Goal: Task Accomplishment & Management: Use online tool/utility

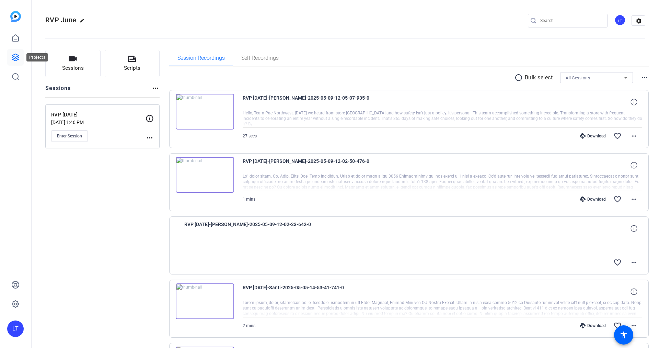
click at [16, 58] on icon at bounding box center [15, 57] width 7 height 7
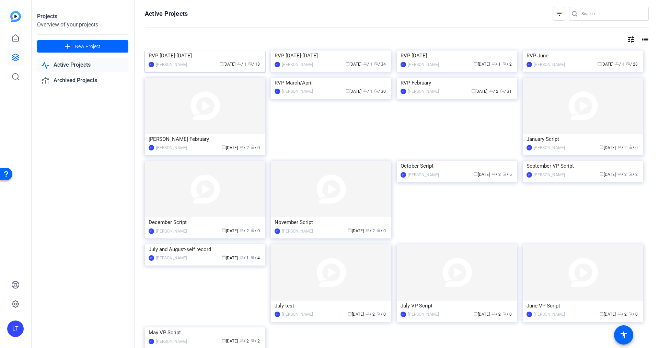
click at [151, 50] on img at bounding box center [205, 50] width 121 height 0
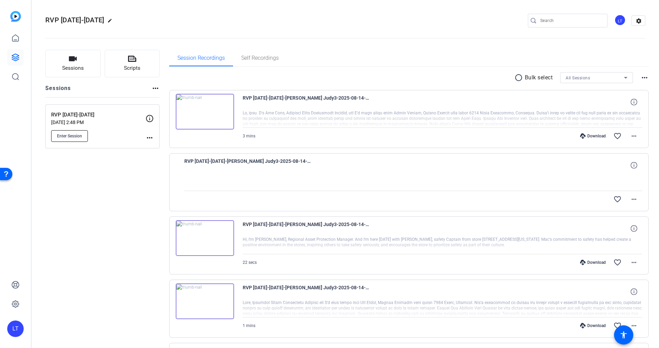
click at [76, 134] on span "Enter Session" at bounding box center [69, 135] width 25 height 5
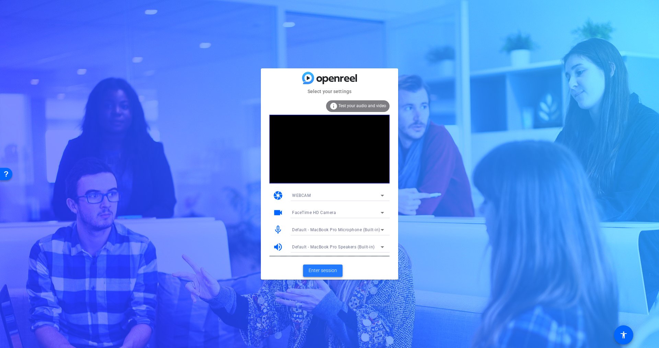
click at [330, 271] on span "Enter session" at bounding box center [323, 270] width 29 height 7
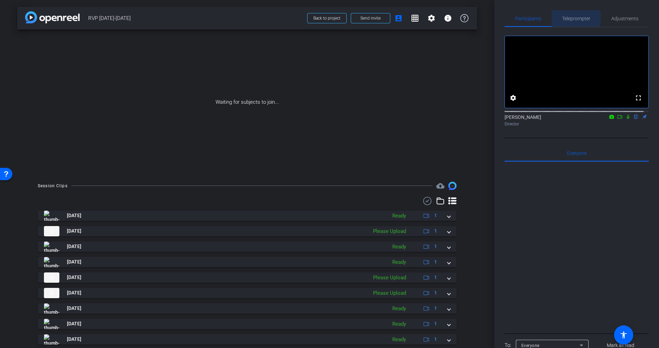
click at [572, 18] on span "Teleprompter" at bounding box center [577, 18] width 28 height 5
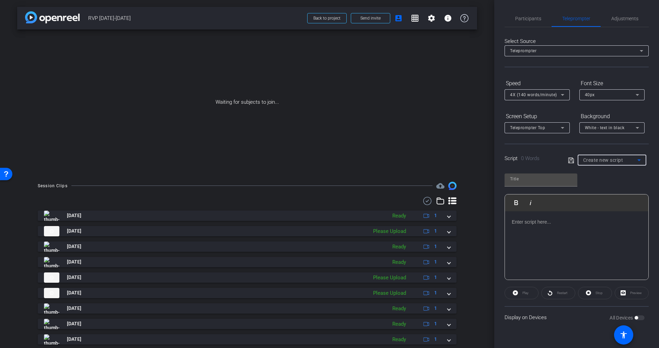
click at [606, 159] on span "Create new script" at bounding box center [603, 159] width 40 height 5
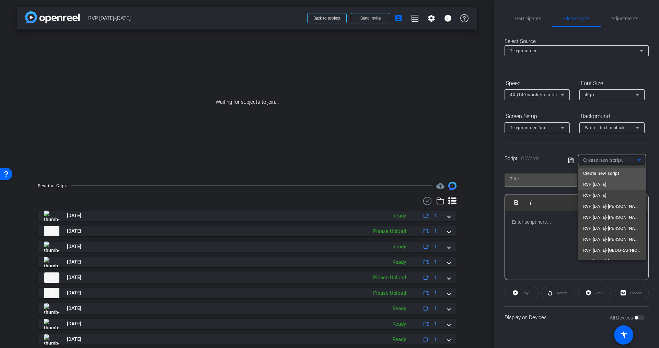
click at [606, 183] on span "RVP [DATE]" at bounding box center [594, 184] width 23 height 8
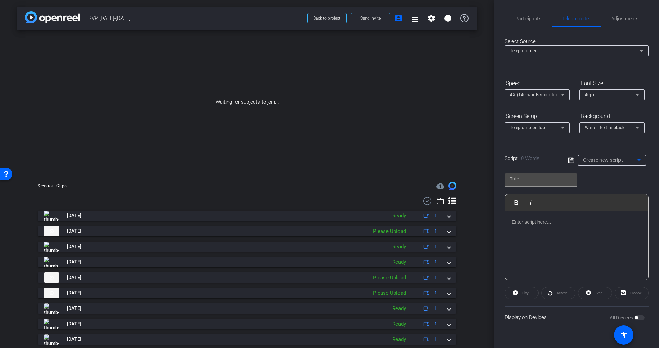
type input "RVP [DATE]"
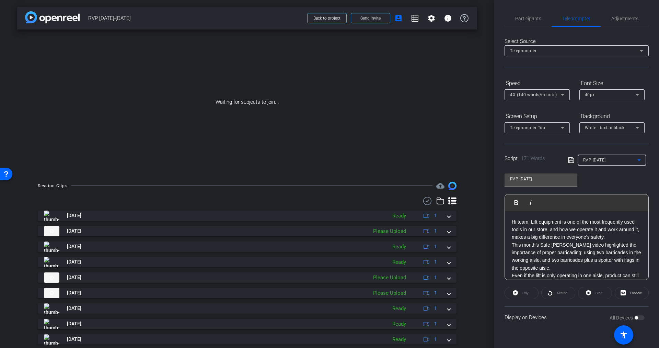
click at [588, 94] on span "40px" at bounding box center [590, 94] width 10 height 5
click at [588, 119] on span "30px" at bounding box center [590, 119] width 10 height 8
click at [557, 245] on p "This month’s Safe [PERSON_NAME] video highlighted the importance of proper barr…" at bounding box center [577, 256] width 130 height 31
click at [536, 15] on span "Participants" at bounding box center [528, 18] width 26 height 16
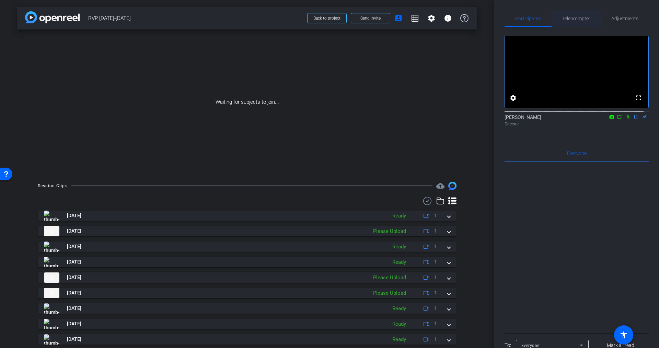
click at [577, 16] on span "Teleprompter" at bounding box center [577, 18] width 28 height 5
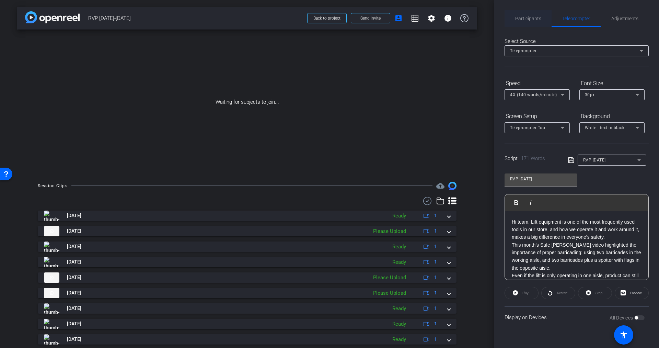
click at [535, 19] on span "Participants" at bounding box center [528, 18] width 26 height 5
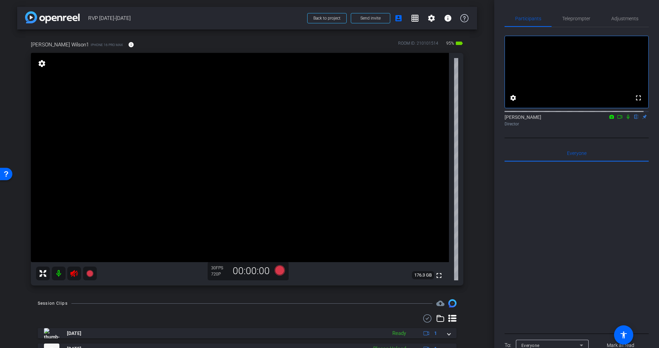
click at [71, 275] on icon at bounding box center [74, 273] width 8 height 8
click at [574, 16] on span "Teleprompter" at bounding box center [577, 18] width 28 height 5
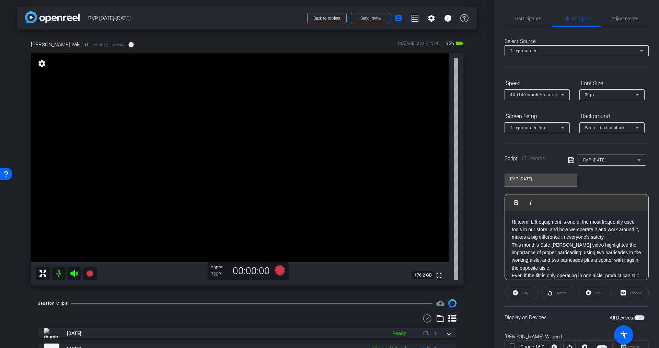
click at [635, 316] on span "button" at bounding box center [640, 317] width 10 height 5
click at [531, 222] on p "Hi team. Lift equipment is one of the most frequently used tools in our store, …" at bounding box center [577, 229] width 130 height 23
click at [528, 222] on p "Hi team. Lift equipment is one of the most frequently used tools in our store, …" at bounding box center [577, 229] width 130 height 23
click at [530, 222] on p "Hi team. Lift equipment is one of the most frequently used tools in our store, …" at bounding box center [577, 229] width 130 height 23
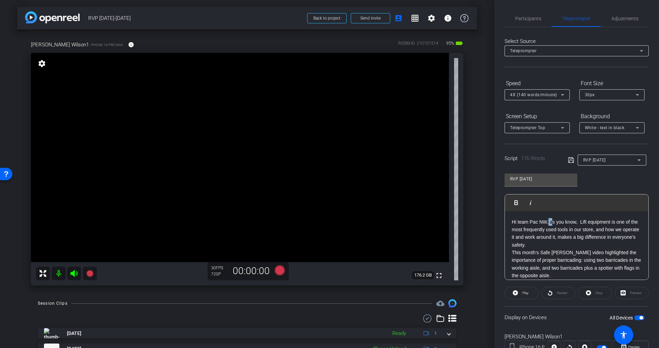
click at [551, 223] on p "Hi team Pac NW, as you know, Lift equipment is one of the most frequently used …" at bounding box center [577, 233] width 130 height 31
click at [549, 223] on p "Hi team Pac NW, As you know, Lift equipment is one of the most frequently used …" at bounding box center [577, 233] width 130 height 31
click at [580, 222] on p "Hi team Pac NW! As you know, Lift equipment is one of the most frequently used …" at bounding box center [577, 233] width 130 height 31
click at [581, 222] on p "Hi team Pac NW! As you know, Lift equipment is one of the most frequently used …" at bounding box center [577, 233] width 130 height 31
click at [569, 159] on icon at bounding box center [570, 159] width 5 height 5
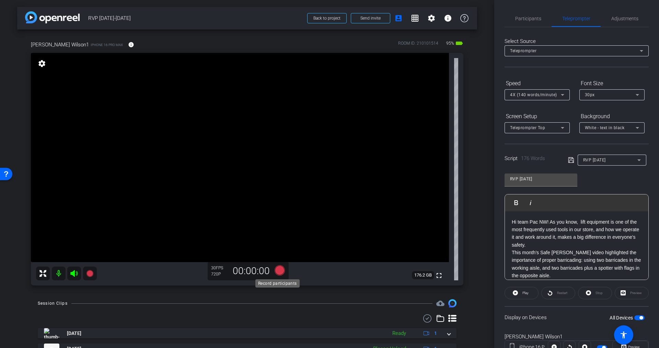
click at [277, 270] on icon at bounding box center [280, 270] width 10 height 10
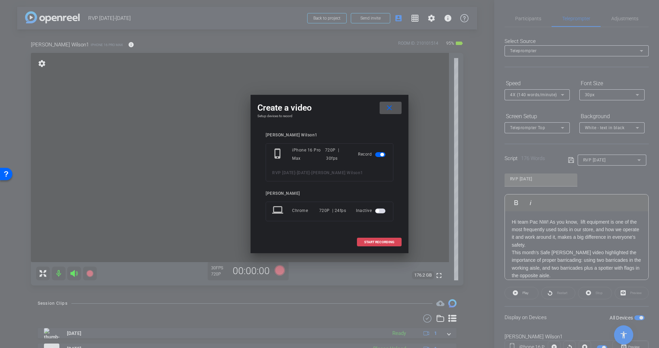
click at [379, 242] on span "START RECORDING" at bounding box center [379, 241] width 30 height 3
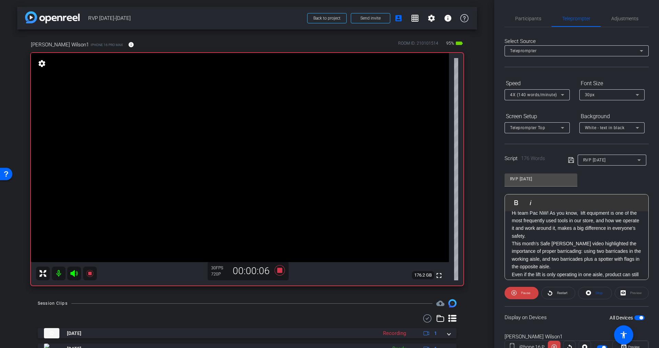
scroll to position [10, 0]
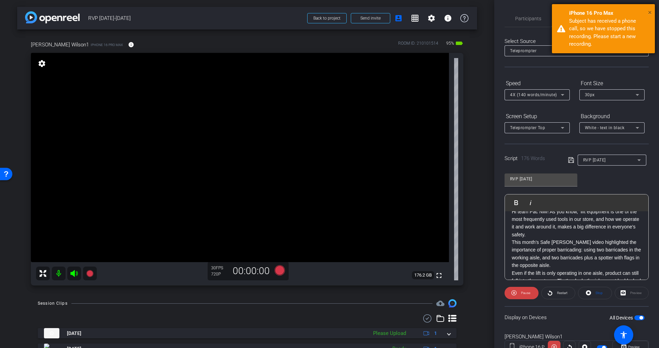
click at [651, 11] on span "×" at bounding box center [650, 12] width 4 height 8
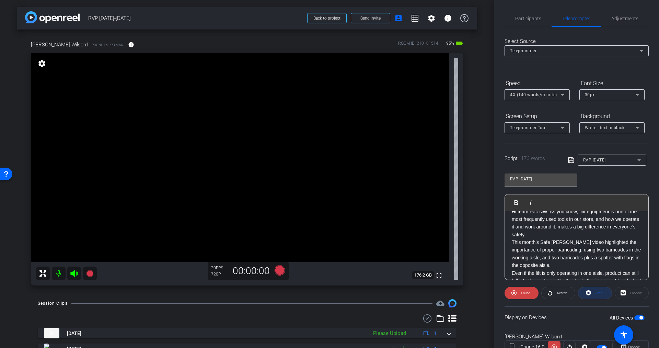
click at [596, 293] on span "Stop" at bounding box center [599, 293] width 7 height 4
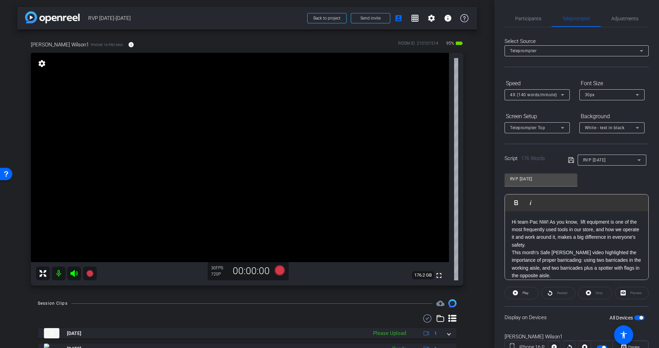
click at [640, 317] on span "button" at bounding box center [641, 317] width 3 height 3
click at [636, 317] on span "button" at bounding box center [640, 317] width 10 height 5
click at [278, 269] on icon at bounding box center [280, 270] width 10 height 10
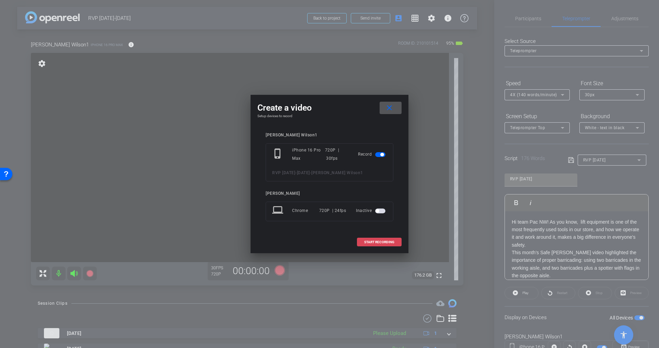
click at [401, 240] on span at bounding box center [380, 242] width 44 height 16
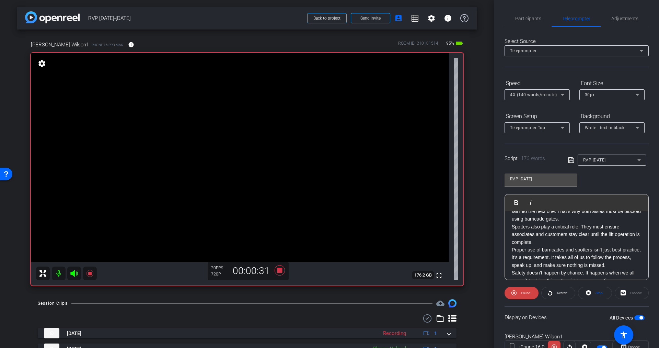
scroll to position [80, 0]
click at [525, 291] on span "Pause" at bounding box center [525, 293] width 9 height 4
click at [538, 94] on span "4X (140 words/minute)" at bounding box center [533, 94] width 47 height 5
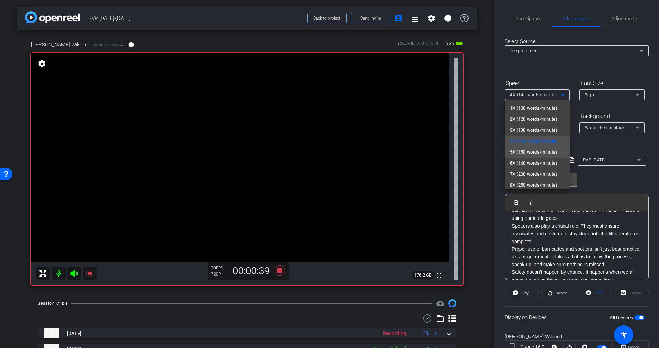
click at [530, 152] on span "5X (150 words/minute)" at bounding box center [533, 152] width 47 height 8
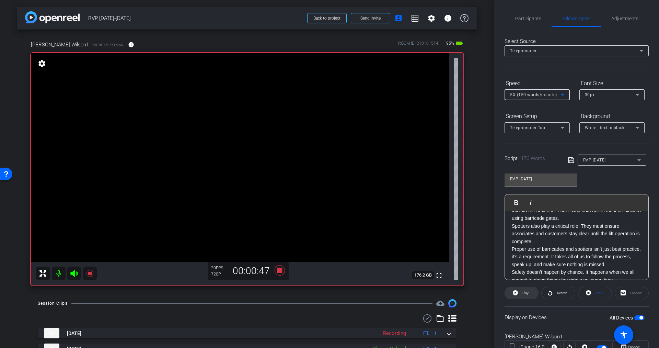
click at [524, 293] on span "Play" at bounding box center [526, 293] width 6 height 4
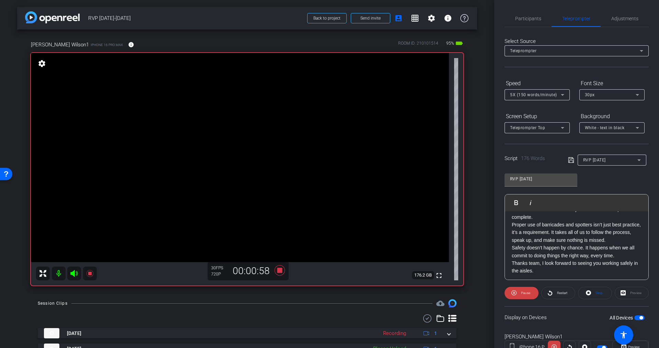
scroll to position [106, 0]
click at [594, 293] on span "Stop" at bounding box center [598, 293] width 9 height 10
click at [280, 270] on icon at bounding box center [280, 270] width 16 height 12
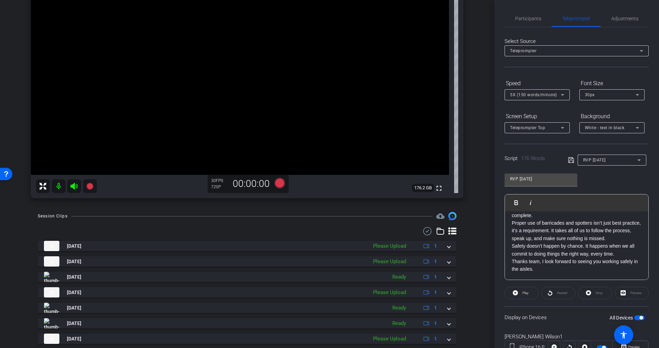
scroll to position [139, 0]
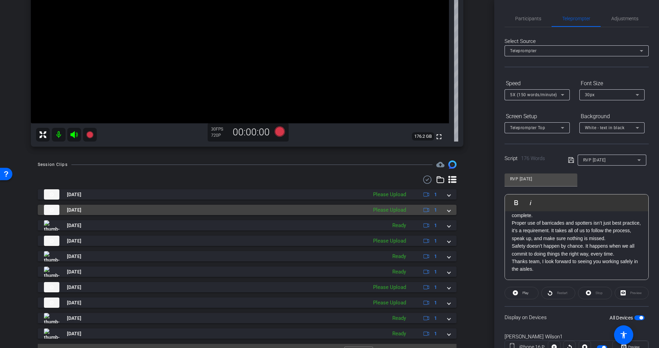
click at [391, 208] on div "Please Upload" at bounding box center [390, 210] width 40 height 8
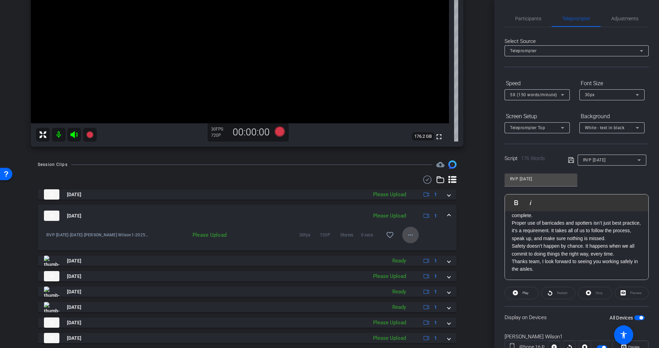
click at [407, 233] on mat-icon "more_horiz" at bounding box center [411, 235] width 8 height 8
click at [471, 211] on div at bounding box center [329, 174] width 659 height 348
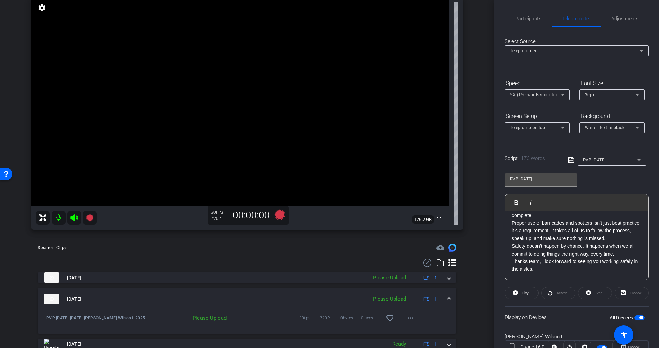
scroll to position [53, 0]
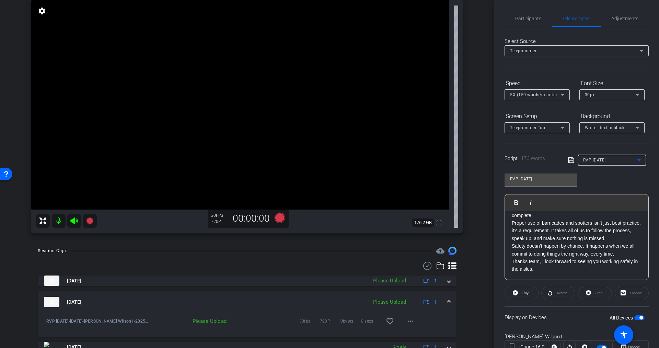
click at [596, 161] on span "RVP [DATE]" at bounding box center [594, 160] width 23 height 5
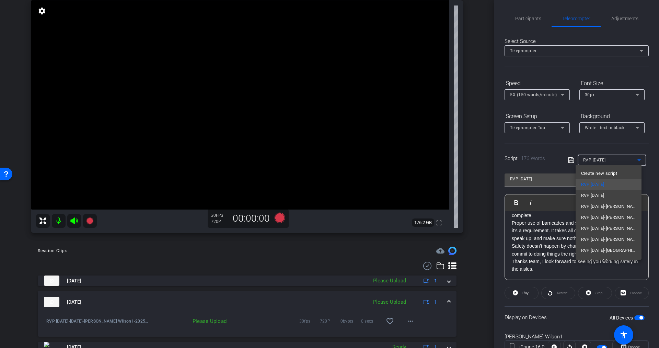
click at [538, 216] on div at bounding box center [329, 174] width 659 height 348
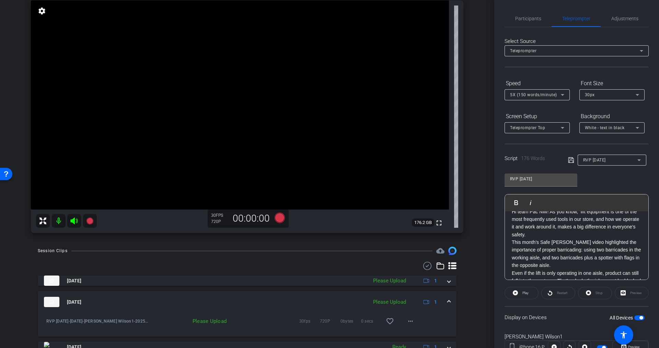
scroll to position [0, 0]
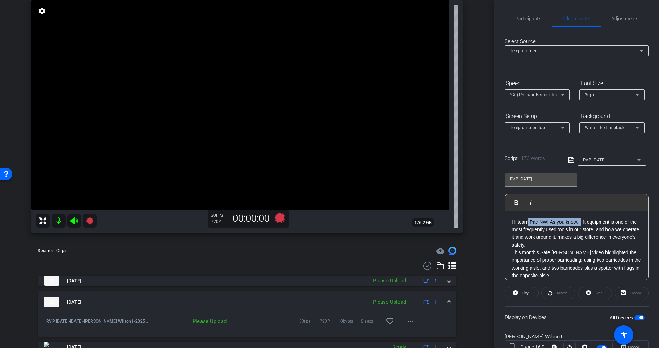
drag, startPoint x: 529, startPoint y: 222, endPoint x: 580, endPoint y: 222, distance: 51.9
click at [580, 222] on p "Hi team Pac NW! As you know, lift equipment is one of the most frequently used …" at bounding box center [577, 233] width 130 height 31
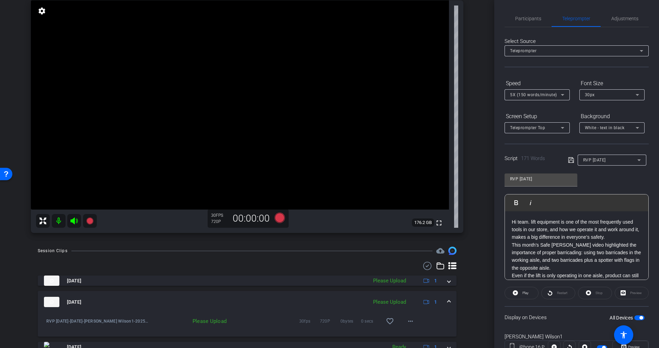
click at [568, 159] on icon at bounding box center [570, 159] width 5 height 5
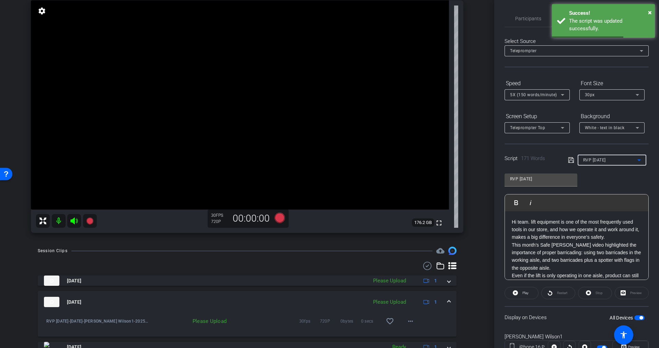
click at [599, 160] on span "RVP [DATE]" at bounding box center [594, 160] width 23 height 5
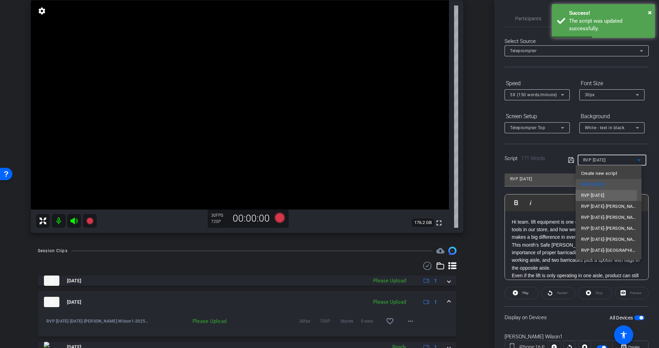
click at [598, 194] on span "RVP [DATE]" at bounding box center [592, 195] width 23 height 8
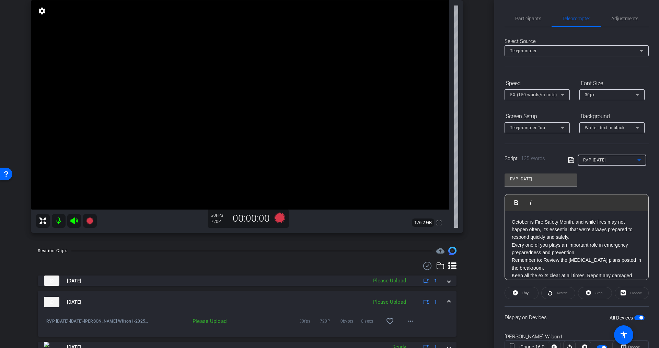
click at [512, 222] on p "October is Fire Safety Month, and while fires may not happen often, it's essent…" at bounding box center [577, 229] width 130 height 23
click at [568, 158] on icon at bounding box center [571, 160] width 6 height 8
click at [448, 300] on span at bounding box center [449, 301] width 3 height 7
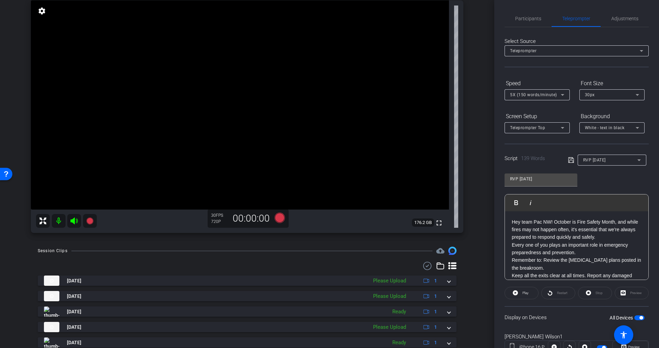
click at [635, 315] on span "button" at bounding box center [640, 317] width 10 height 5
click at [278, 218] on icon at bounding box center [280, 218] width 10 height 10
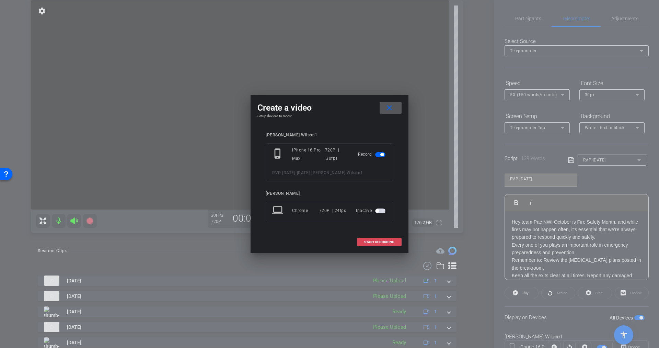
click at [364, 239] on span at bounding box center [380, 242] width 44 height 16
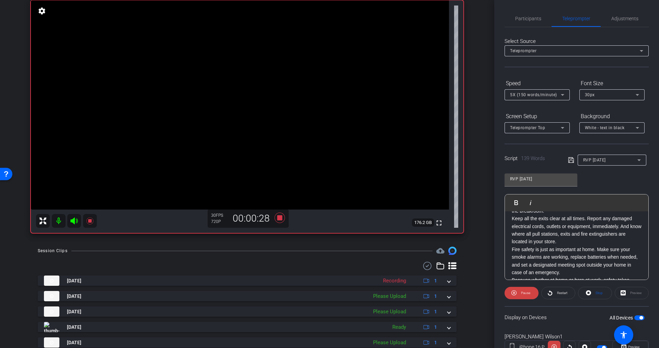
scroll to position [60, 0]
click at [534, 290] on span at bounding box center [522, 293] width 34 height 16
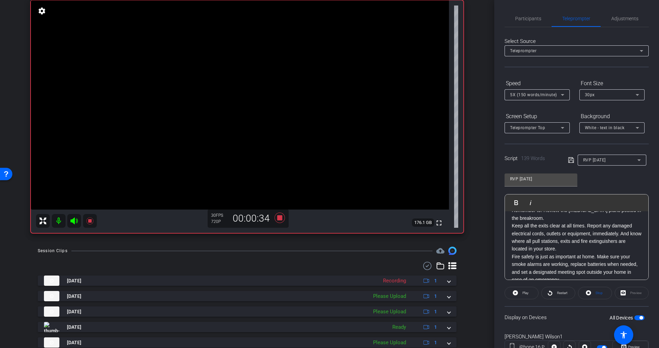
scroll to position [57, 0]
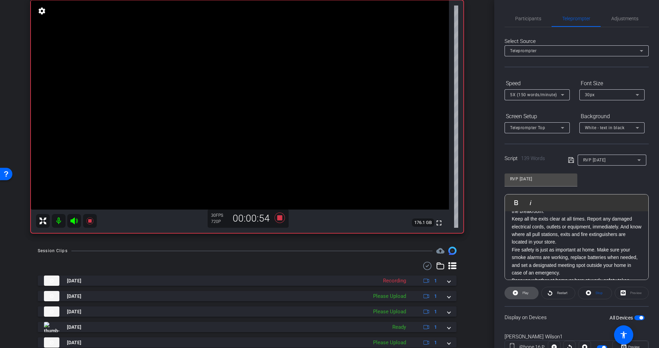
click at [524, 291] on span "Play" at bounding box center [526, 293] width 6 height 4
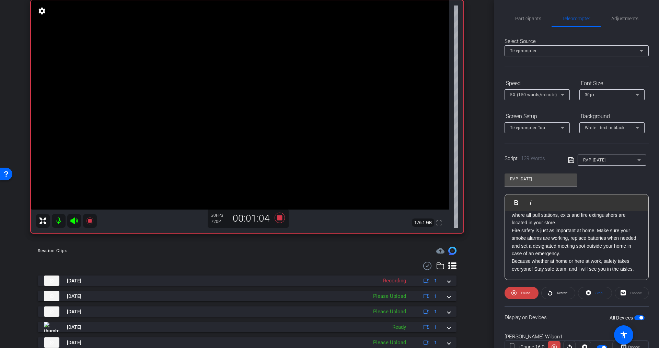
scroll to position [83, 0]
click at [281, 218] on icon at bounding box center [280, 218] width 16 height 12
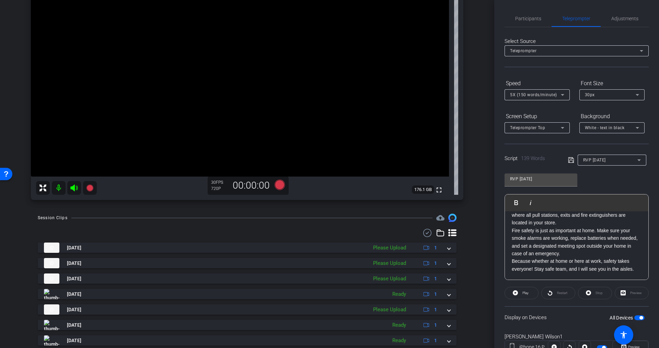
scroll to position [91, 0]
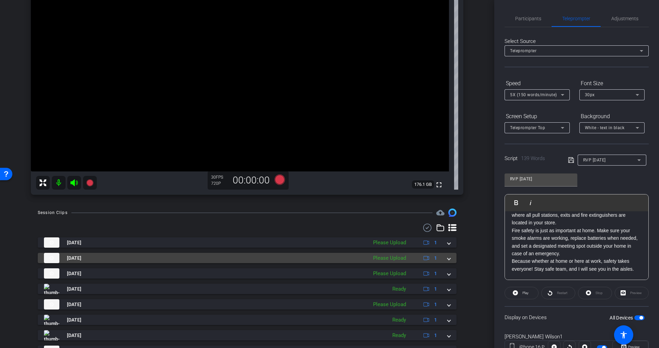
click at [377, 257] on div "Please Upload" at bounding box center [390, 258] width 40 height 8
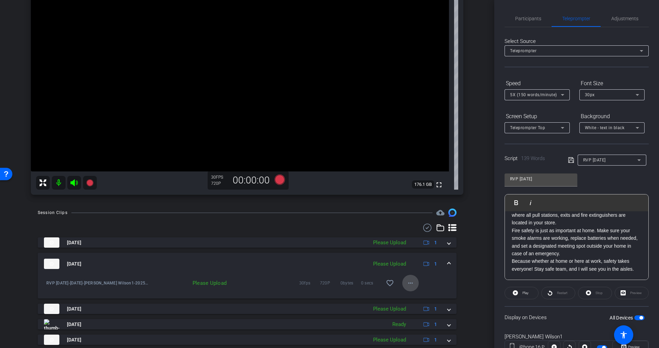
click at [407, 283] on mat-icon "more_horiz" at bounding box center [411, 283] width 8 height 8
click at [412, 298] on span "Upload" at bounding box center [416, 297] width 27 height 8
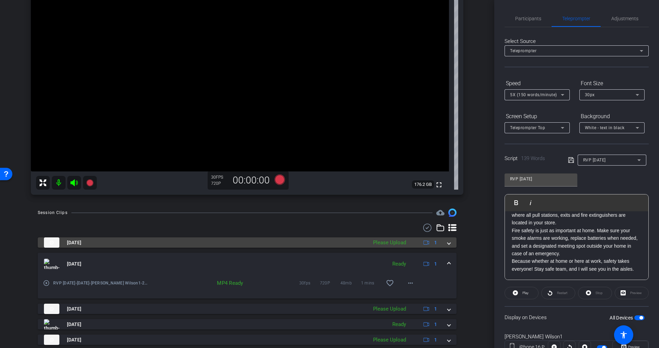
click at [394, 241] on div "Please Upload" at bounding box center [390, 243] width 40 height 8
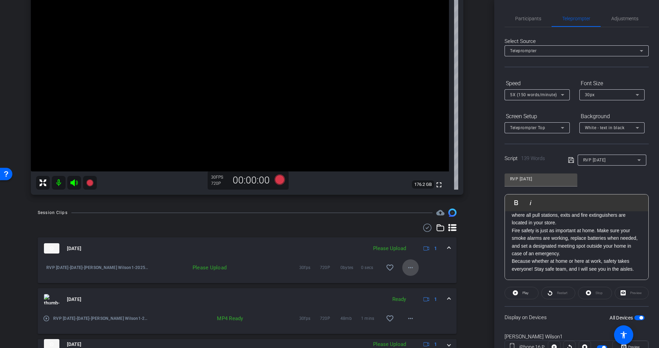
click at [407, 270] on mat-icon "more_horiz" at bounding box center [411, 267] width 8 height 8
click at [410, 283] on span "Upload" at bounding box center [416, 282] width 27 height 8
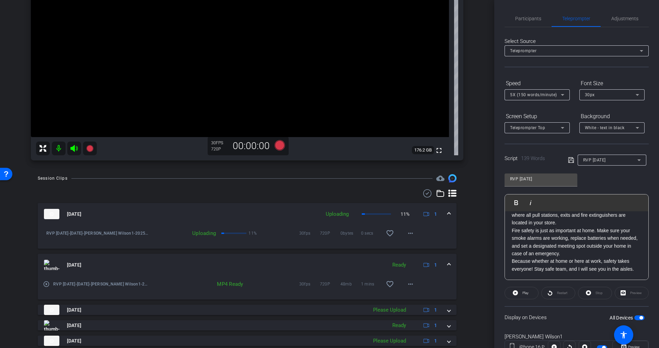
scroll to position [129, 0]
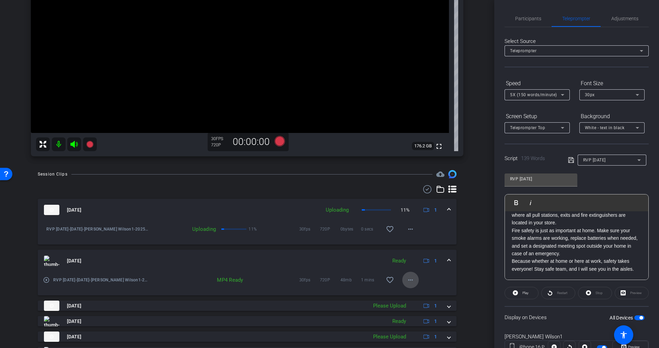
click at [407, 281] on mat-icon "more_horiz" at bounding box center [411, 280] width 8 height 8
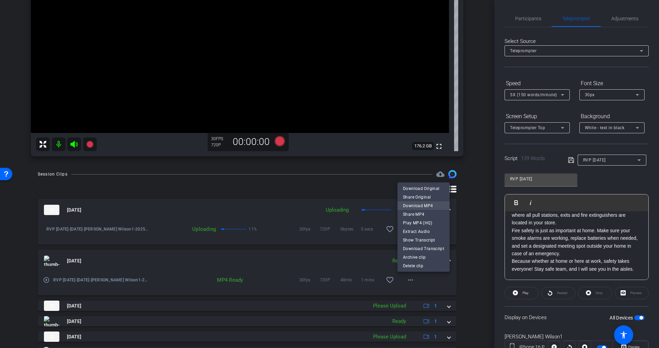
click at [422, 203] on span "Download MP4" at bounding box center [423, 206] width 41 height 8
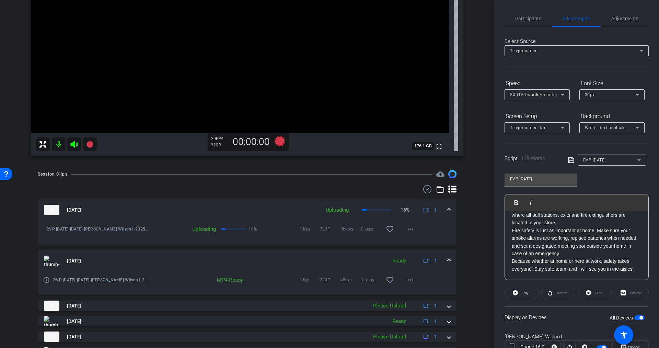
click at [75, 143] on icon at bounding box center [74, 144] width 8 height 8
click at [465, 209] on div "Session Clips cloud_upload [DATE] Uploading 99% 1 RVP [DATE]-[DATE]-[PERSON_NAM…" at bounding box center [247, 306] width 460 height 273
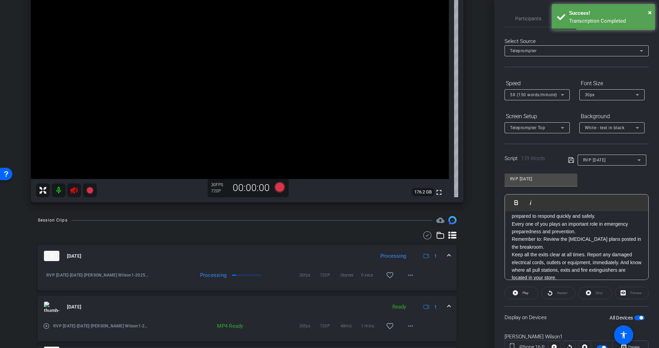
scroll to position [0, 0]
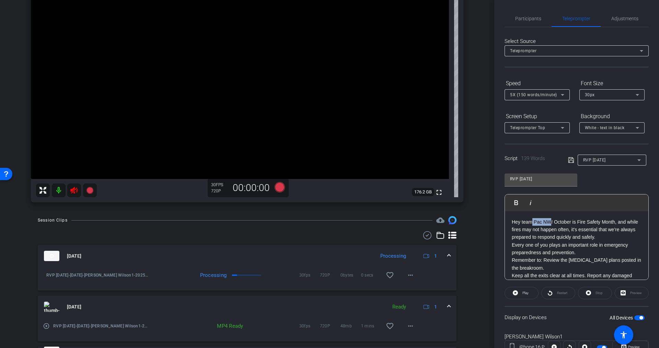
drag, startPoint x: 533, startPoint y: 221, endPoint x: 551, endPoint y: 221, distance: 17.5
click at [551, 221] on p "Hey team Pac NW! October is Fire Safety Month, and while fires may not happen o…" at bounding box center [577, 229] width 130 height 23
click at [568, 160] on icon at bounding box center [570, 159] width 5 height 5
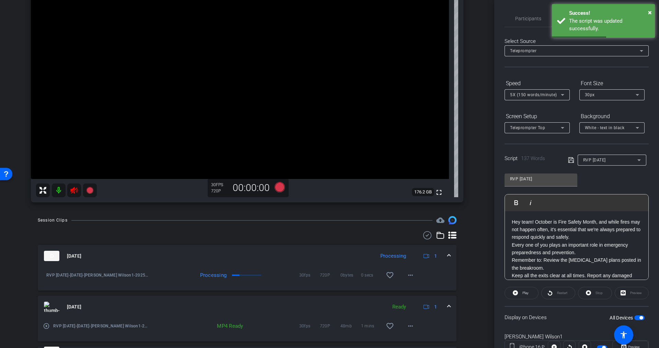
click at [635, 316] on span "button" at bounding box center [640, 317] width 10 height 5
click at [606, 160] on span "RVP [DATE]" at bounding box center [594, 160] width 23 height 5
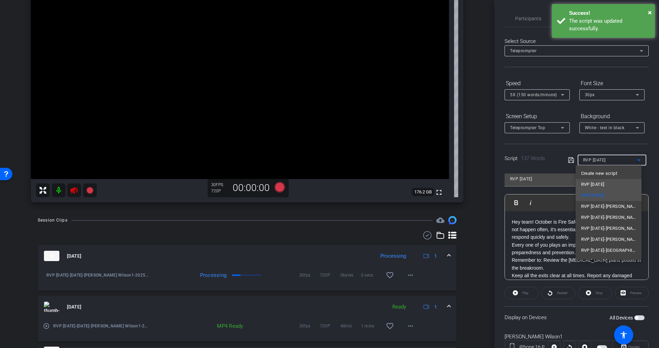
click at [605, 184] on span "RVP [DATE]" at bounding box center [592, 184] width 23 height 8
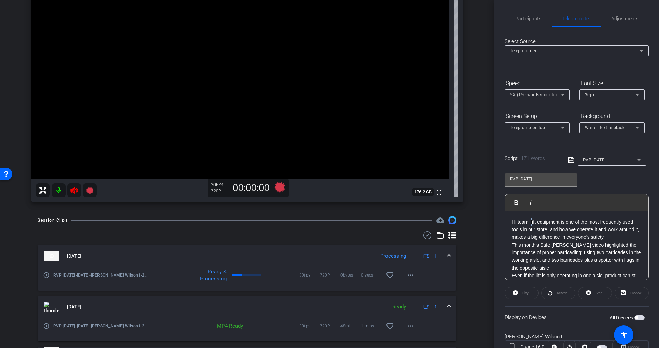
click at [532, 222] on p "Hi team. lift equipment is one of the most frequently used tools in our store, …" at bounding box center [577, 229] width 130 height 23
click at [565, 243] on p "This month’s Safe [PERSON_NAME] video highlighted the importance of proper barr…" at bounding box center [577, 256] width 130 height 31
click at [571, 160] on icon at bounding box center [570, 159] width 5 height 5
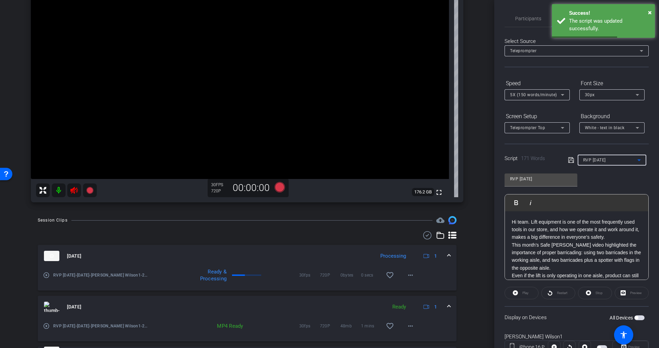
click at [600, 157] on div "RVP [DATE]" at bounding box center [610, 160] width 54 height 9
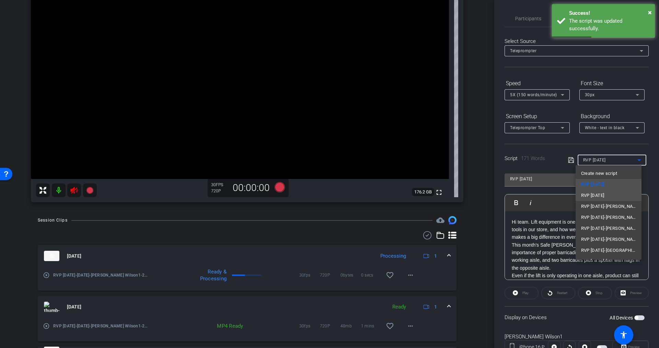
click at [595, 192] on span "RVP [DATE]" at bounding box center [592, 195] width 23 height 8
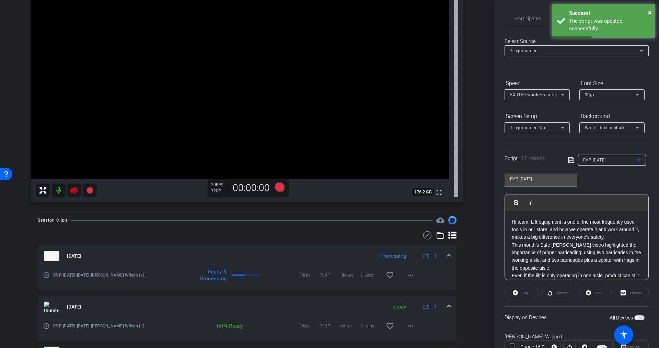
type input "RVP [DATE]"
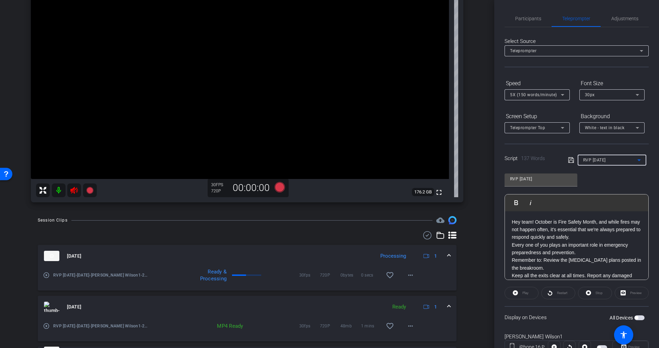
click at [590, 156] on mat-select "RVP [DATE]" at bounding box center [612, 160] width 58 height 9
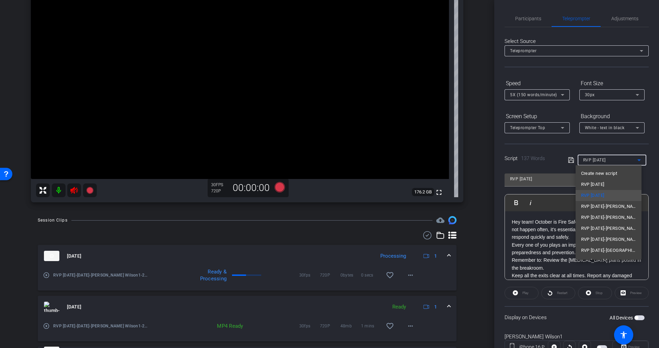
click at [545, 222] on div at bounding box center [329, 174] width 659 height 348
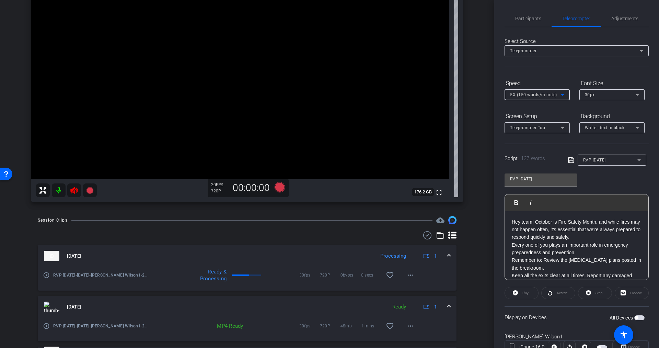
click at [558, 95] on div "5X (150 words/minute)" at bounding box center [535, 94] width 51 height 9
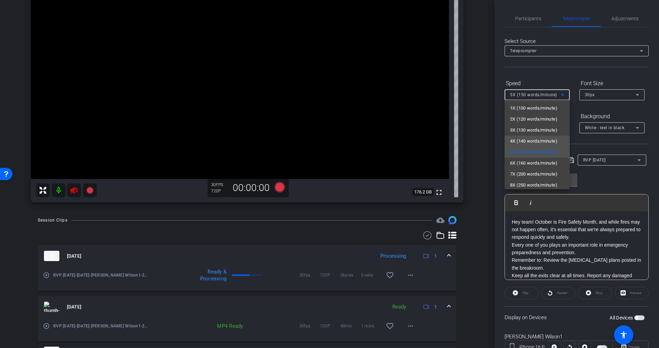
click at [529, 141] on span "4X (140 words/minute)" at bounding box center [533, 141] width 47 height 8
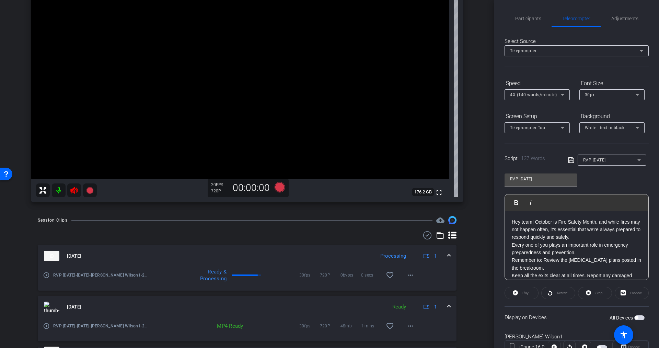
click at [76, 187] on icon at bounding box center [74, 190] width 8 height 8
click at [73, 189] on icon at bounding box center [73, 190] width 7 height 7
click at [407, 276] on mat-icon "more_horiz" at bounding box center [411, 275] width 8 height 8
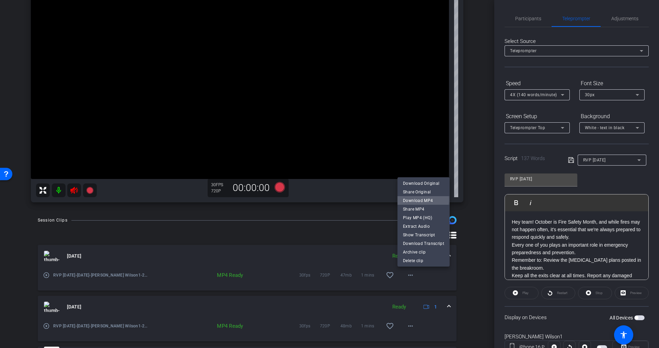
click at [416, 200] on span "Download MP4" at bounding box center [423, 200] width 41 height 8
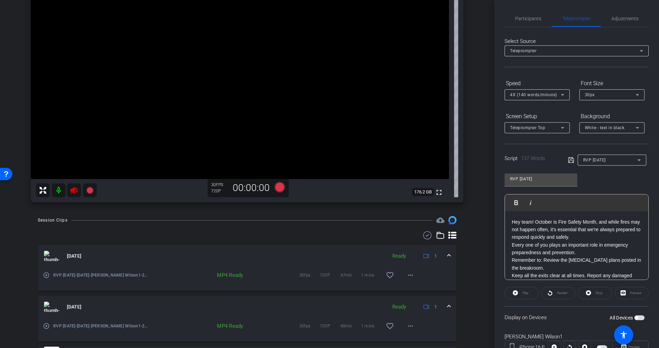
click at [73, 189] on icon at bounding box center [73, 190] width 7 height 7
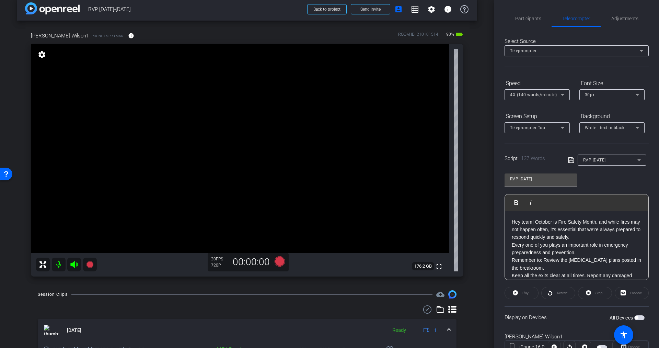
scroll to position [22, 0]
